Goal: Information Seeking & Learning: Learn about a topic

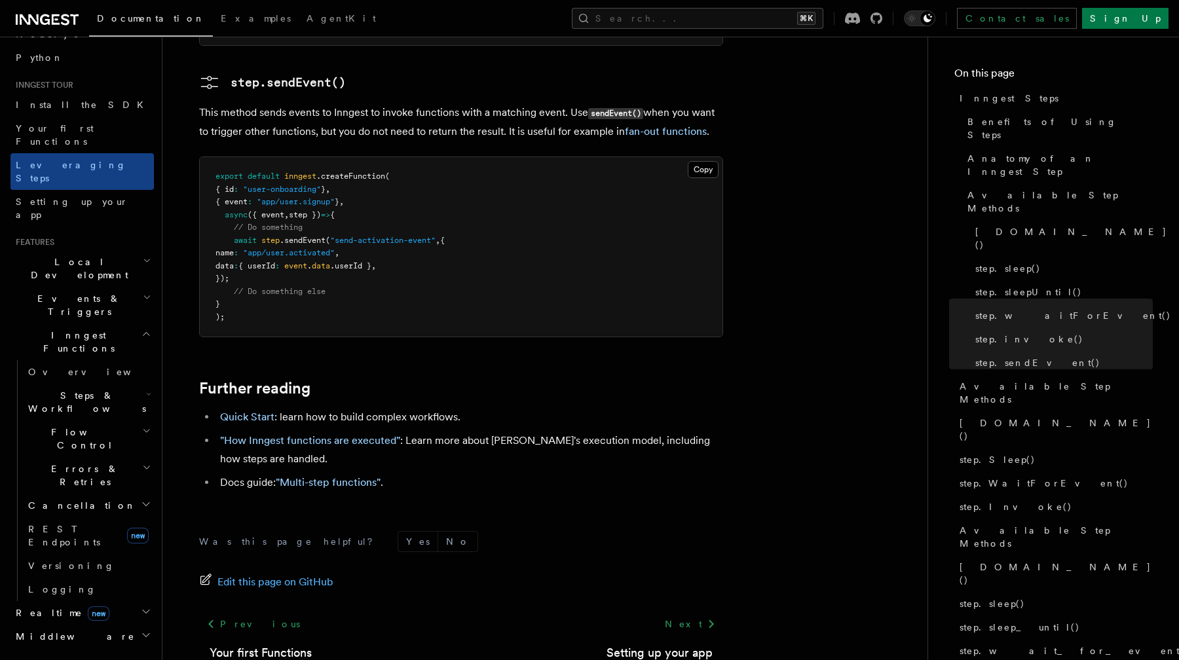
scroll to position [101, 0]
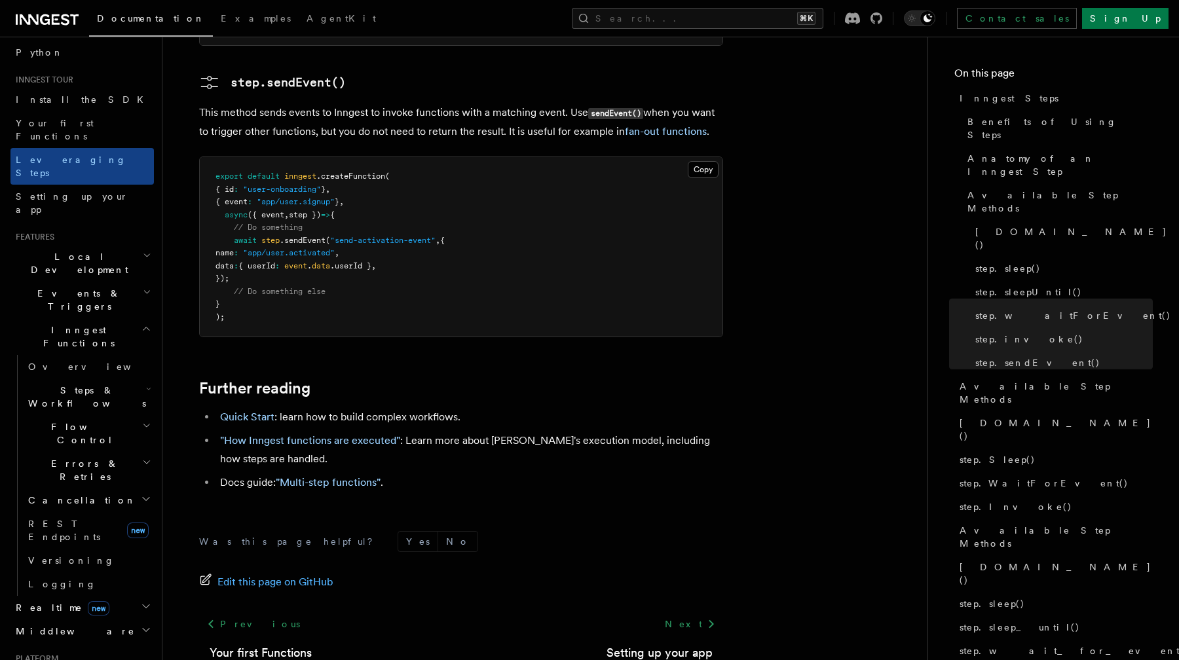
click at [51, 324] on span "Inngest Functions" at bounding box center [75, 337] width 131 height 26
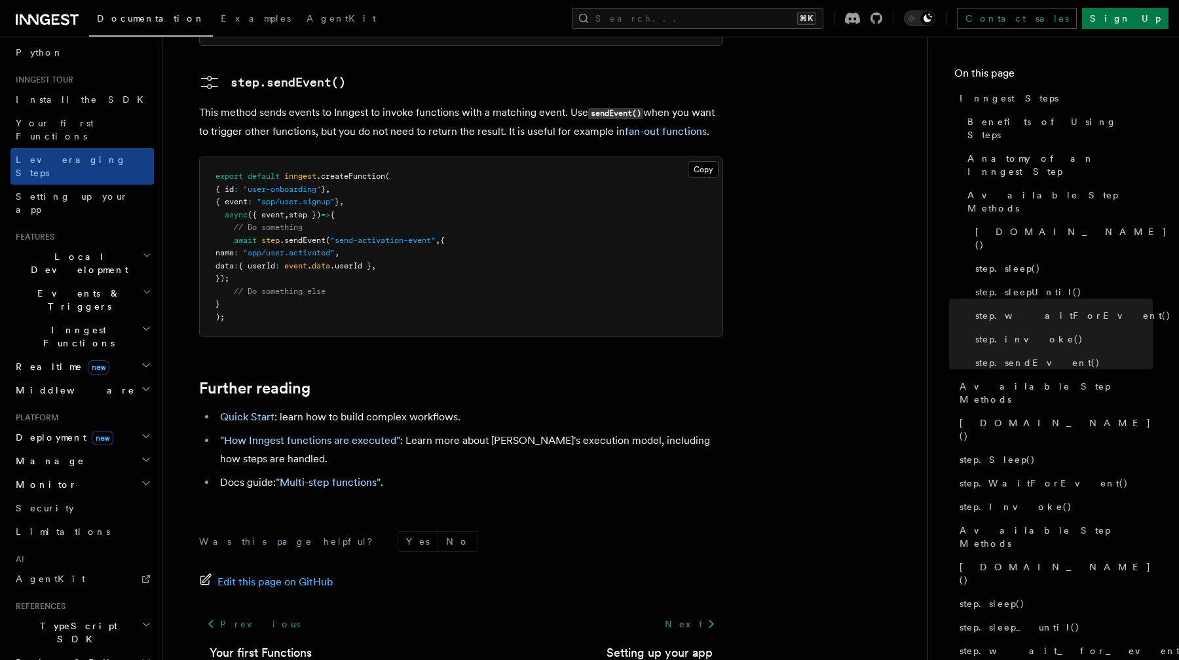
click at [51, 324] on span "Inngest Functions" at bounding box center [75, 337] width 131 height 26
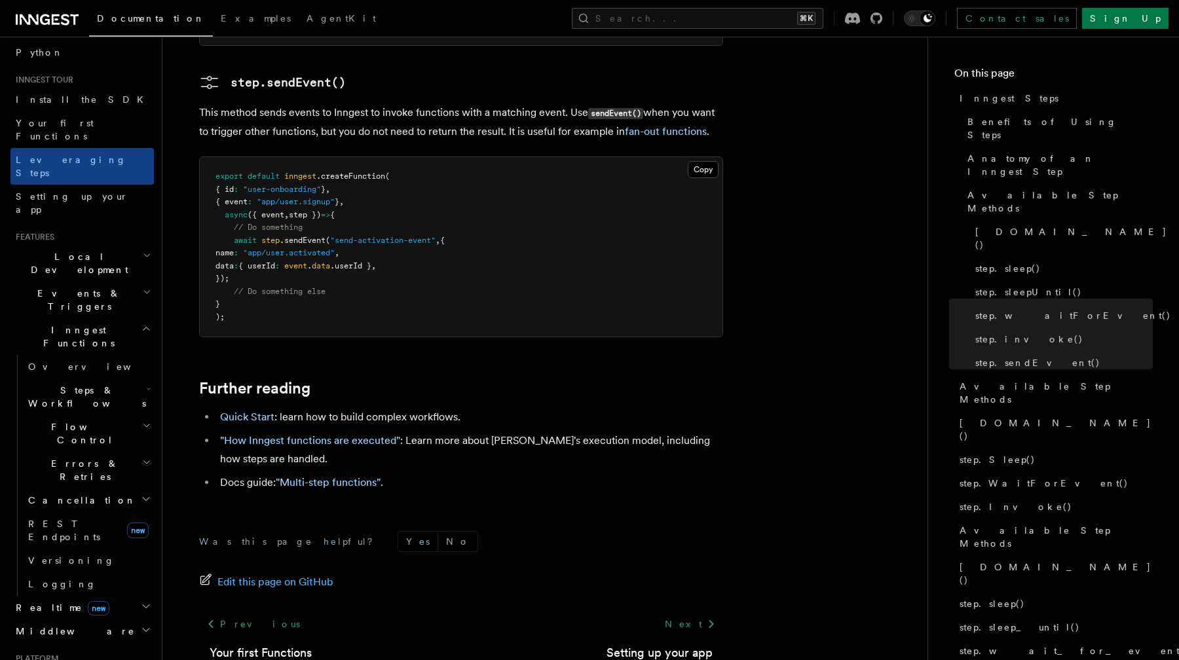
click at [71, 379] on h2 "Steps & Workflows" at bounding box center [88, 397] width 131 height 37
click at [119, 609] on span "How Functions are executed" at bounding box center [97, 628] width 113 height 39
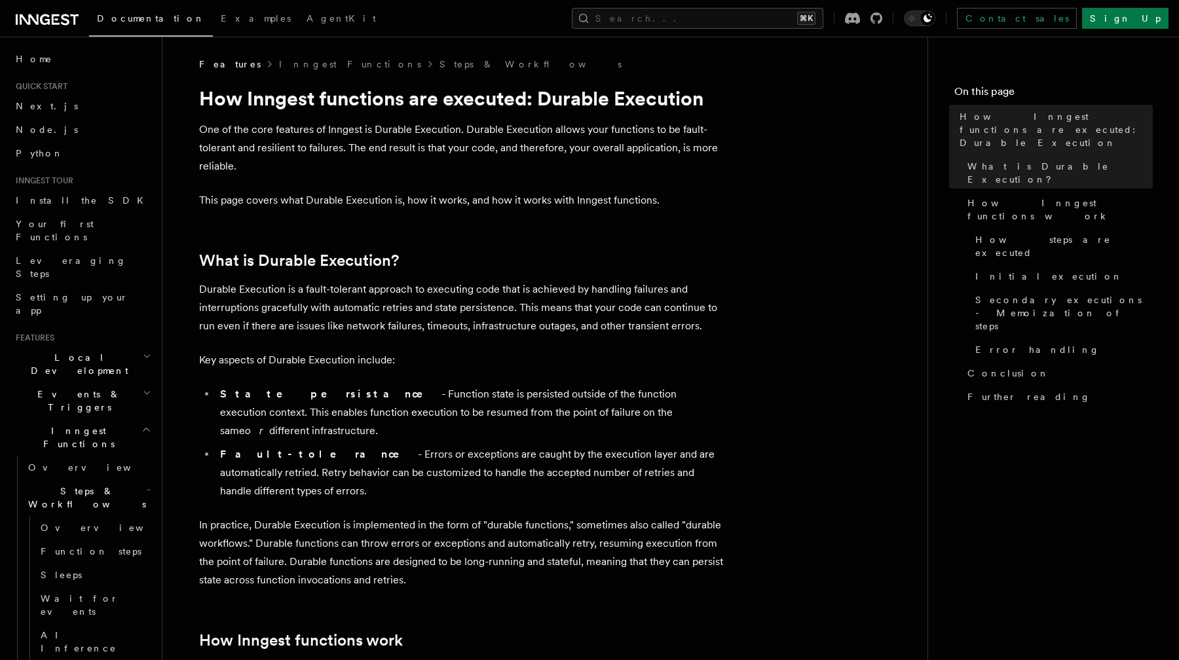
click at [102, 346] on h2 "Local Development" at bounding box center [81, 364] width 143 height 37
click at [100, 346] on h2 "Local Development" at bounding box center [81, 364] width 143 height 37
click at [103, 419] on h2 "Inngest Functions" at bounding box center [81, 437] width 143 height 37
click at [84, 388] on span "Events & Triggers" at bounding box center [76, 401] width 132 height 26
click at [90, 383] on h2 "Events & Triggers" at bounding box center [81, 401] width 143 height 37
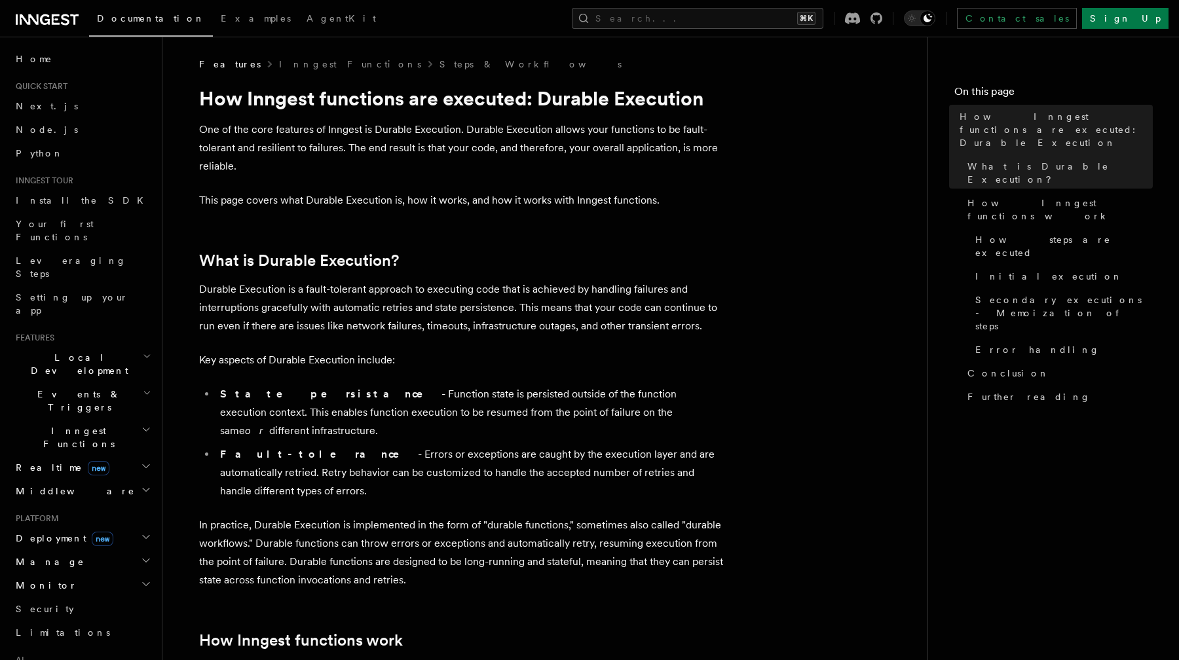
click at [105, 479] on h2 "Middleware" at bounding box center [81, 491] width 143 height 24
